Goal: Task Accomplishment & Management: Manage account settings

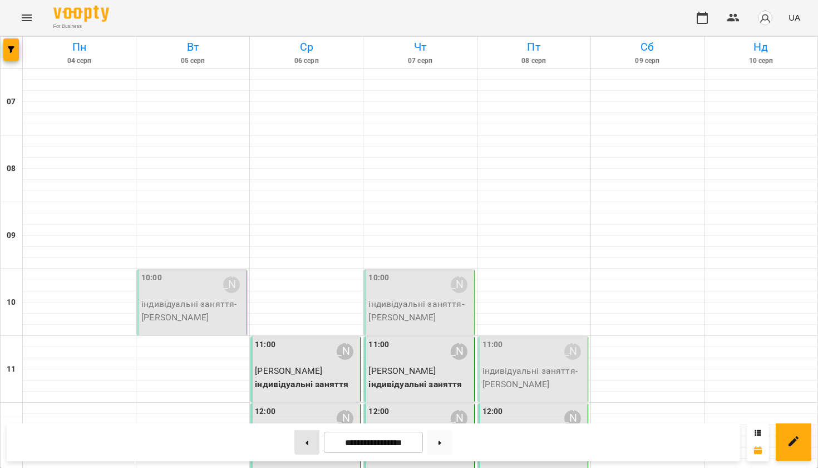
click at [305, 420] on button at bounding box center [306, 442] width 25 height 24
type input "**********"
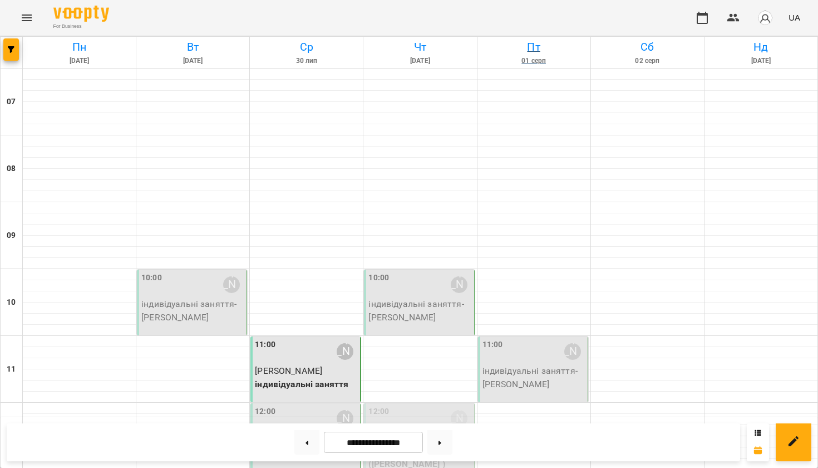
click at [568, 56] on h6 "Пт" at bounding box center [534, 46] width 110 height 17
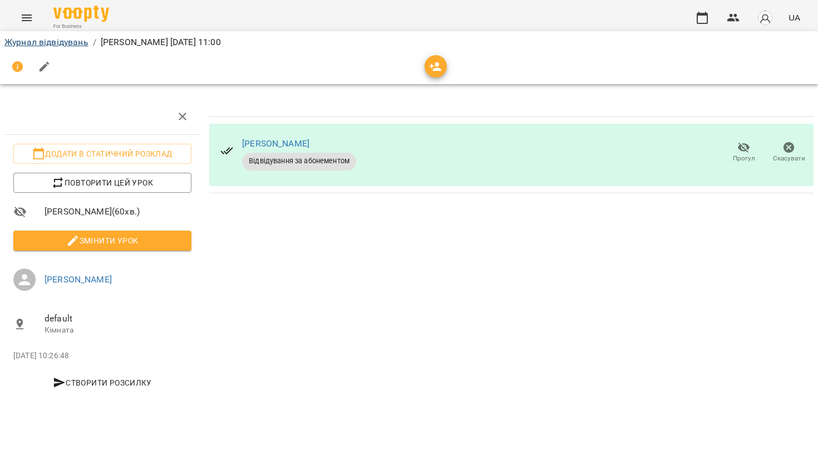
click at [31, 40] on link "Журнал відвідувань" at bounding box center [46, 42] width 84 height 11
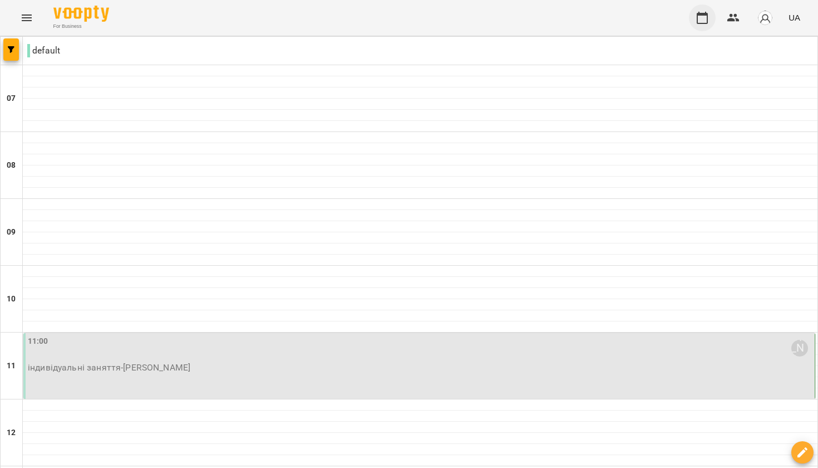
click at [692, 17] on button "button" at bounding box center [702, 17] width 27 height 27
click at [25, 16] on icon "Menu" at bounding box center [27, 17] width 10 height 7
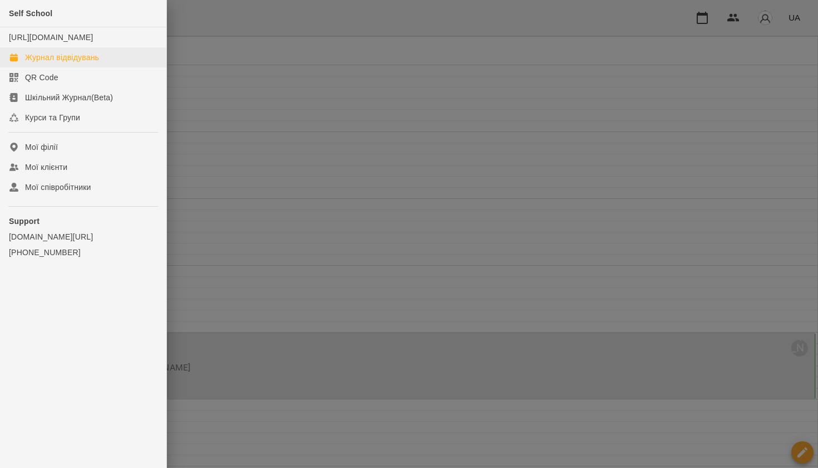
click at [78, 63] on div "Журнал відвідувань" at bounding box center [62, 57] width 74 height 11
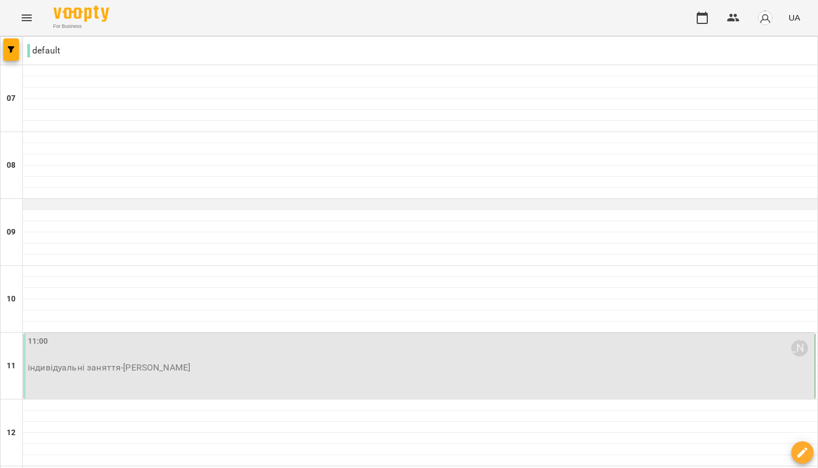
drag, startPoint x: 123, startPoint y: 180, endPoint x: 99, endPoint y: 207, distance: 36.2
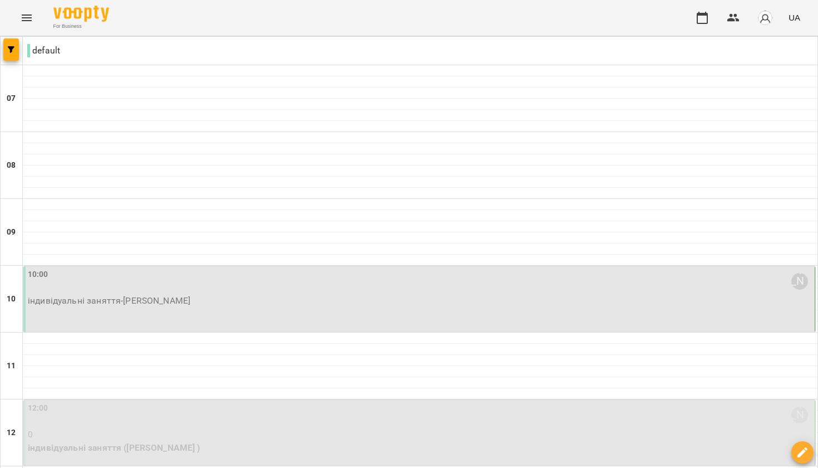
type input "**********"
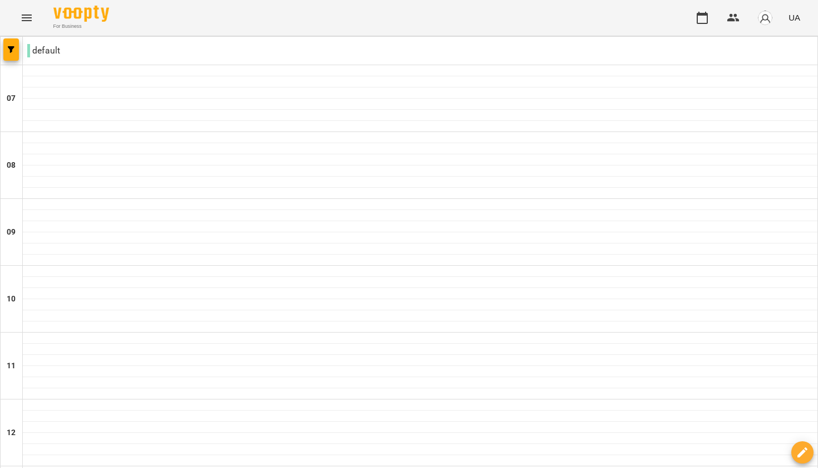
click at [37, 48] on p "default" at bounding box center [43, 50] width 33 height 13
click at [30, 51] on p "default" at bounding box center [43, 50] width 33 height 13
click at [61, 52] on div "default" at bounding box center [420, 51] width 795 height 22
click at [697, 18] on icon "button" at bounding box center [702, 17] width 13 height 13
click at [11, 52] on icon "button" at bounding box center [11, 49] width 7 height 7
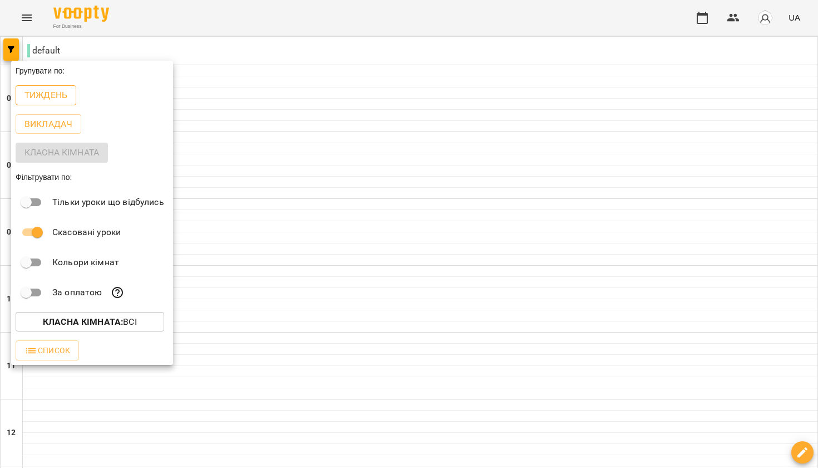
click at [60, 100] on p "Тиждень" at bounding box center [45, 95] width 43 height 13
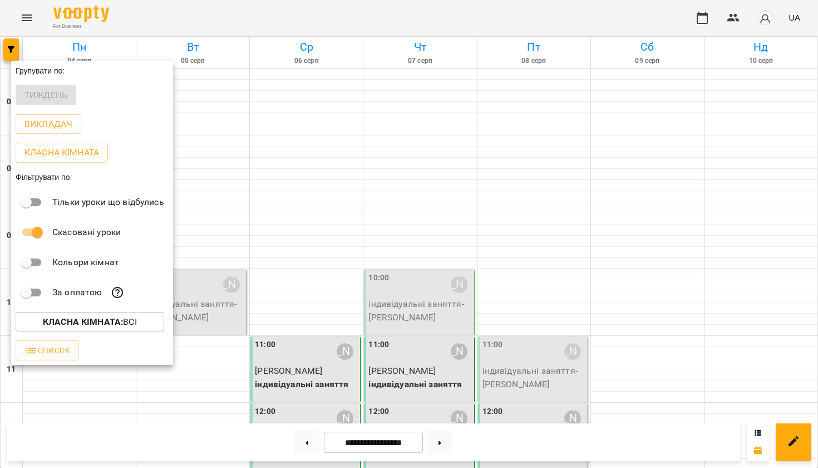
click at [302, 12] on div at bounding box center [409, 234] width 818 height 468
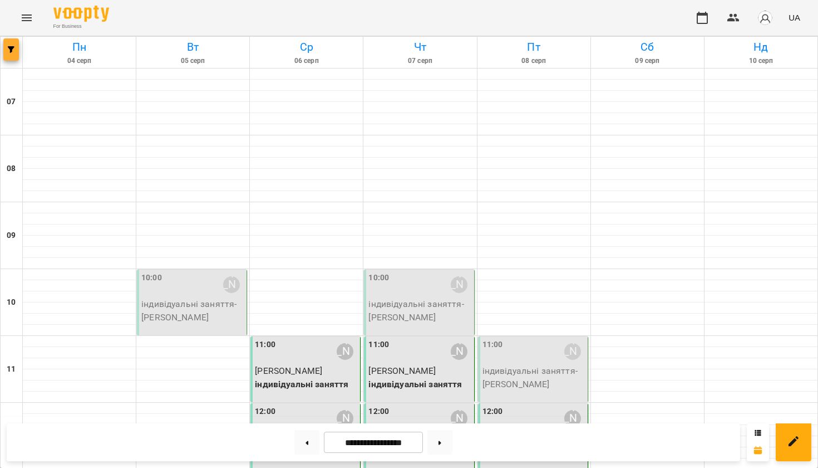
click at [12, 40] on button "button" at bounding box center [11, 49] width 16 height 22
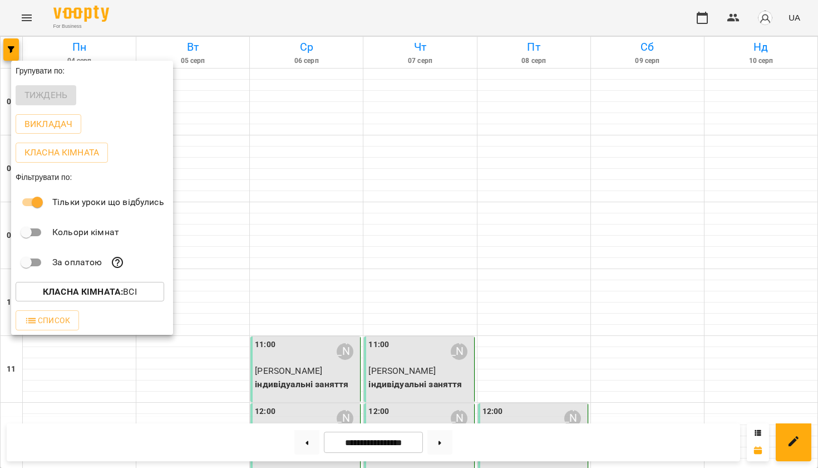
click at [241, 18] on div at bounding box center [409, 234] width 818 height 468
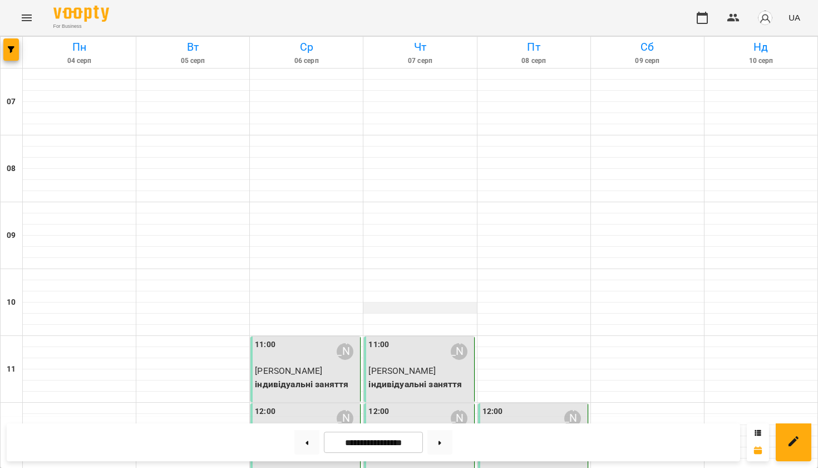
scroll to position [107, 0]
click at [308, 420] on button at bounding box center [306, 442] width 25 height 24
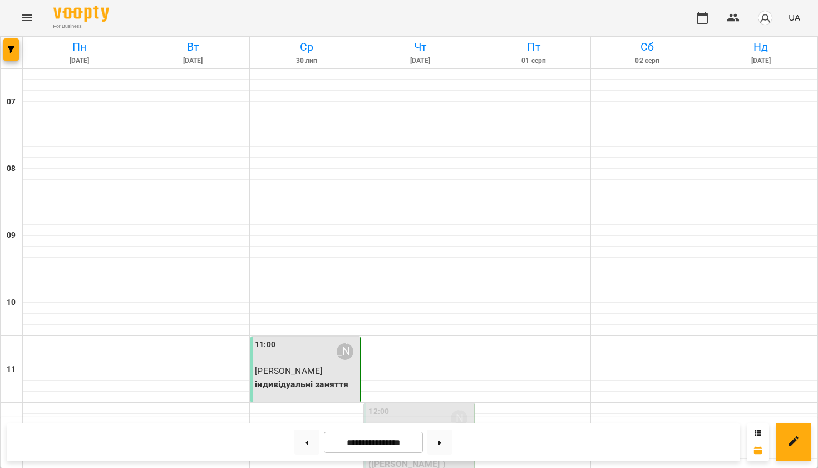
scroll to position [369, 0]
click at [453, 420] on button at bounding box center [440, 442] width 25 height 24
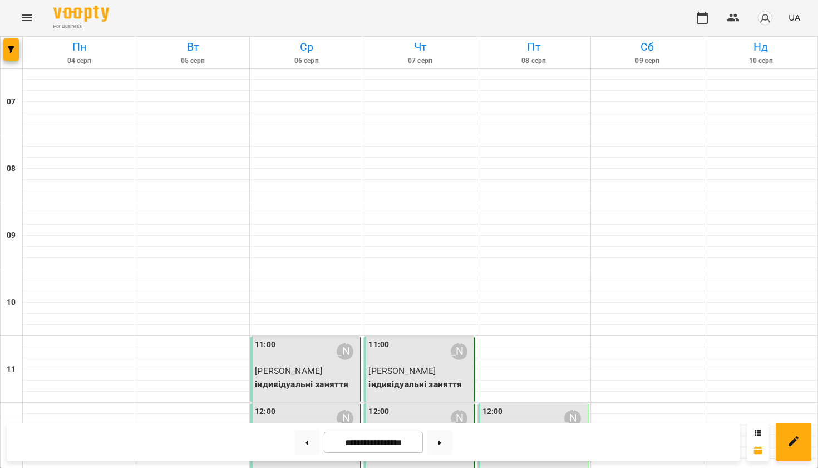
scroll to position [209, 0]
click at [442, 420] on button at bounding box center [440, 442] width 25 height 24
type input "**********"
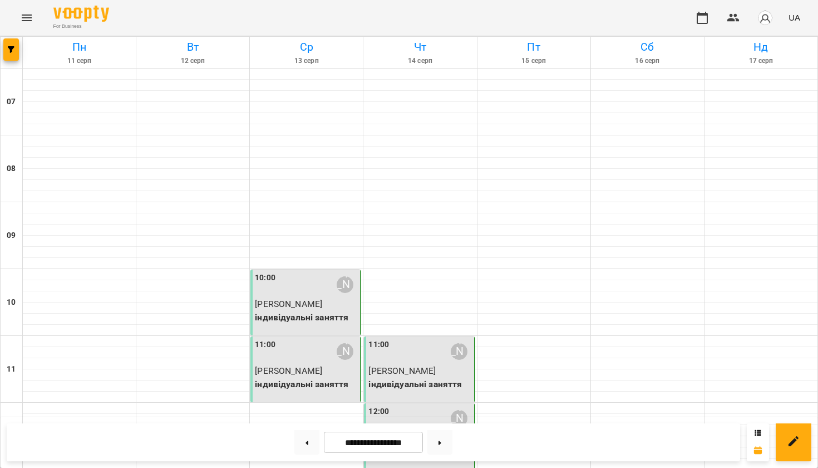
scroll to position [194, 0]
